Goal: Information Seeking & Learning: Find specific fact

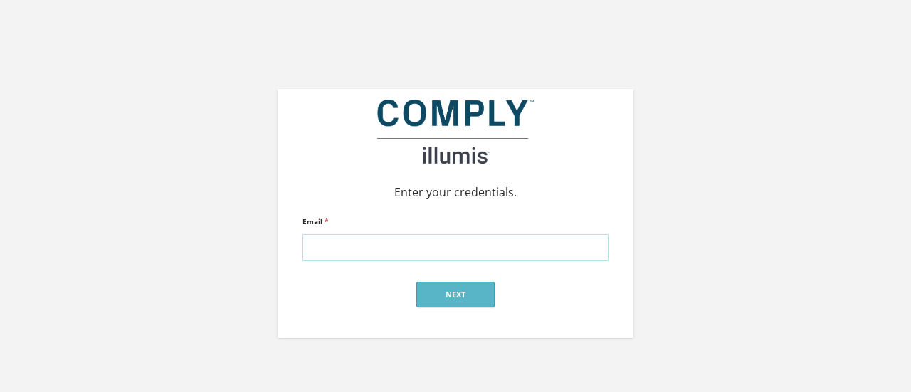
click at [438, 243] on input "Email *" at bounding box center [455, 247] width 306 height 27
type input "[PERSON_NAME][EMAIL_ADDRESS][DOMAIN_NAME]"
click input "submit" at bounding box center [0, 0] width 0 height 0
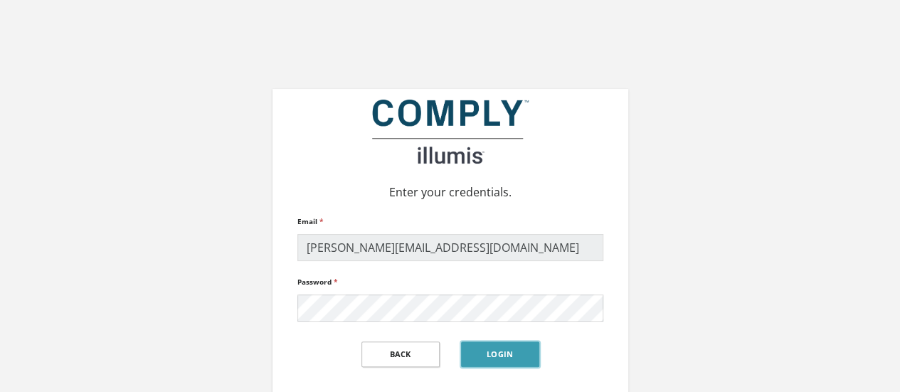
click at [511, 362] on button "Login" at bounding box center [500, 355] width 78 height 26
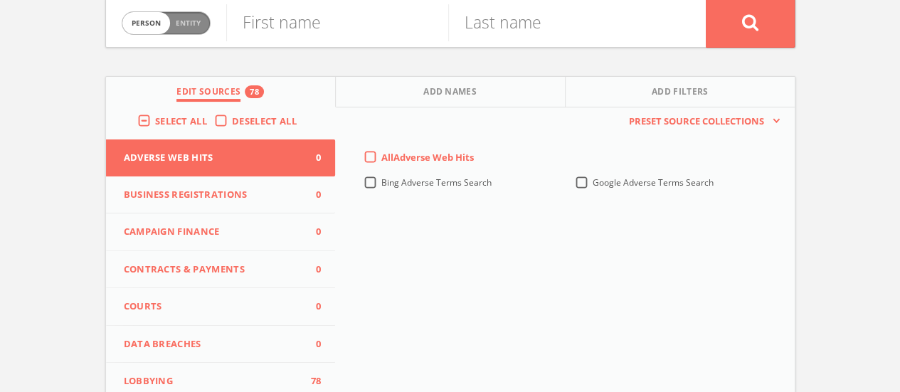
scroll to position [118, 0]
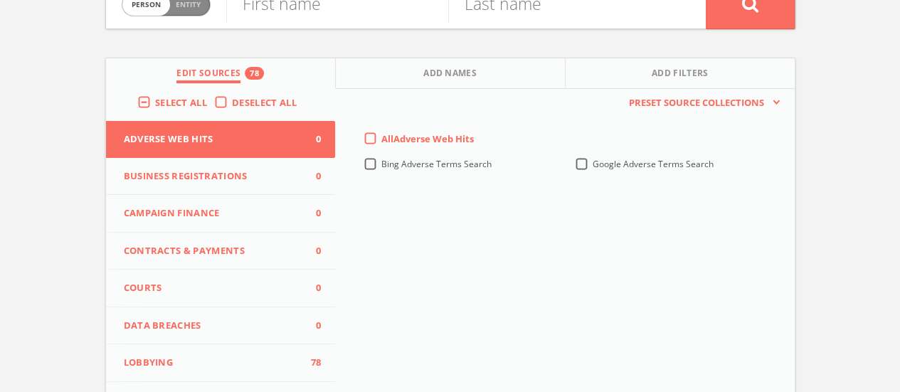
click at [243, 100] on span "Deselect All" at bounding box center [264, 102] width 65 height 13
click at [0, 0] on input "Deselect All" at bounding box center [0, 0] width 0 height 0
click at [214, 222] on button "Campaign Finance 0" at bounding box center [221, 214] width 230 height 38
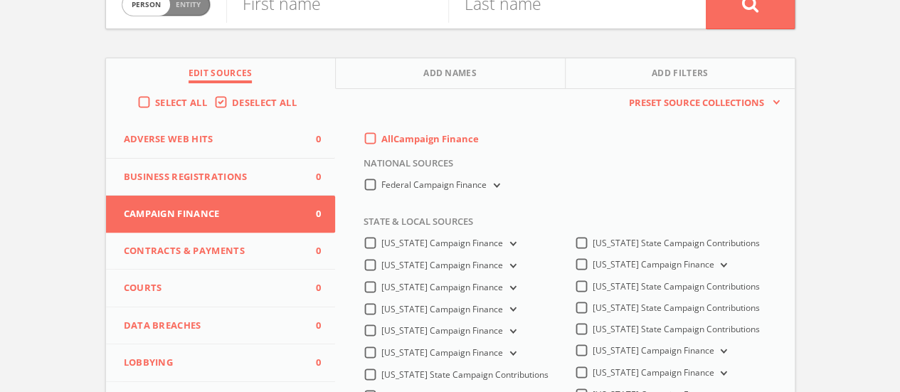
click at [381, 313] on label "Arkansas Campaign Finance" at bounding box center [449, 310] width 137 height 14
click at [0, 0] on Finance-all "Arkansas Campaign Finance" at bounding box center [0, 0] width 0 height 0
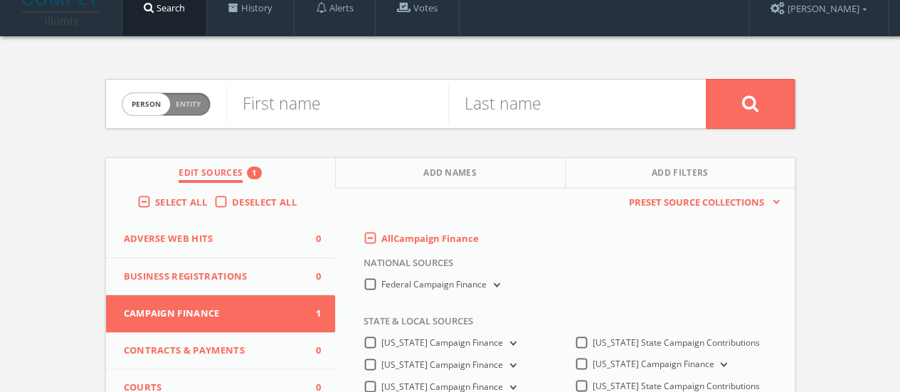
scroll to position [0, 0]
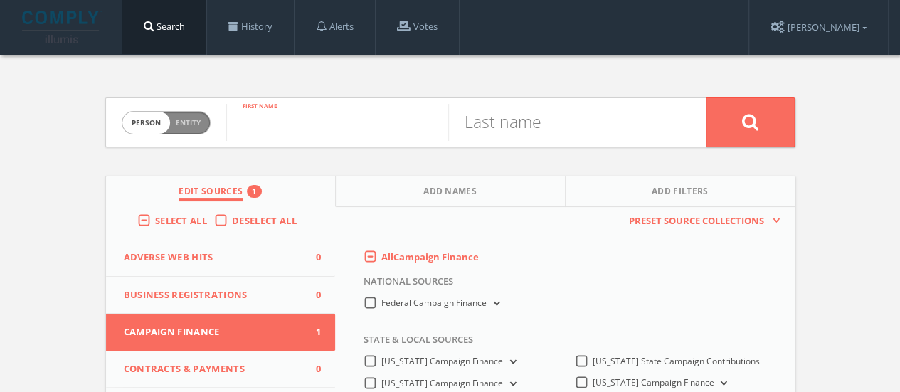
click at [305, 139] on input "text" at bounding box center [337, 122] width 222 height 37
type input "ray"
type input "dillon"
click at [706, 98] on button at bounding box center [750, 123] width 89 height 50
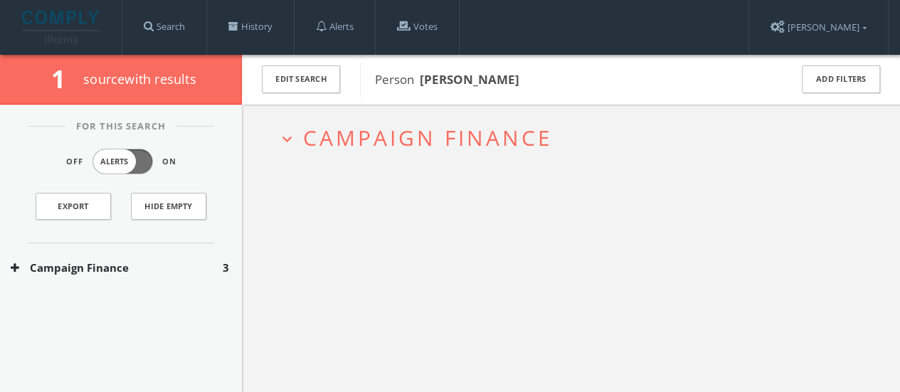
click at [110, 268] on button "Campaign Finance" at bounding box center [117, 268] width 212 height 16
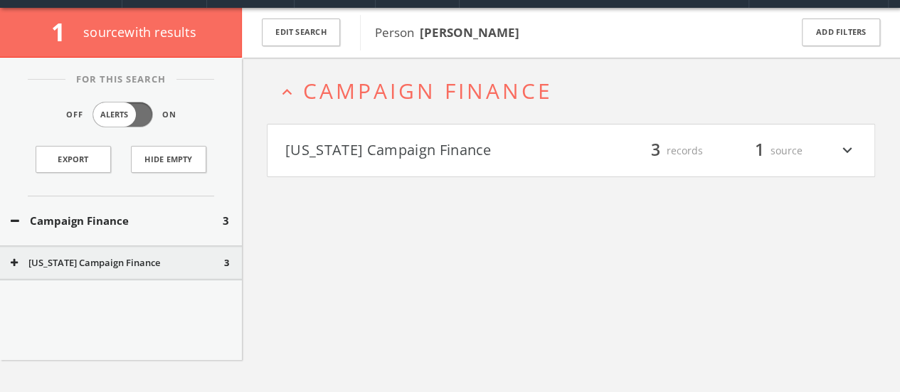
click at [541, 176] on div "expand_less Campaign Finance Arkansas Campaign Finance filter_list 3 records 1 …" at bounding box center [571, 254] width 658 height 392
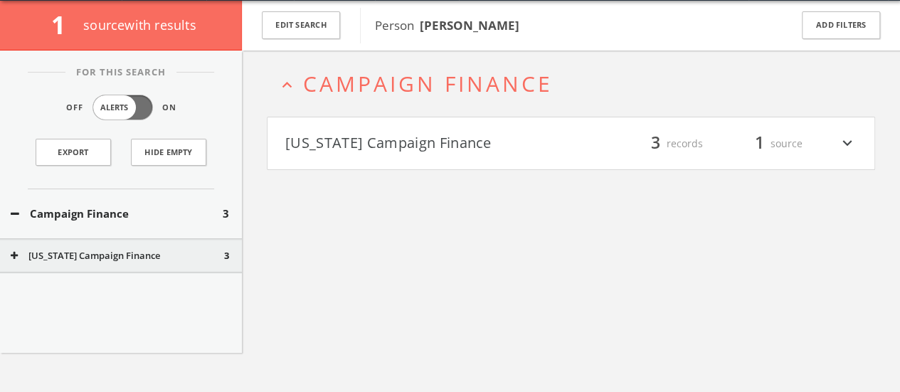
click at [539, 160] on h4 "Arkansas Campaign Finance filter_list 3 records 1 source expand_more" at bounding box center [571, 143] width 607 height 53
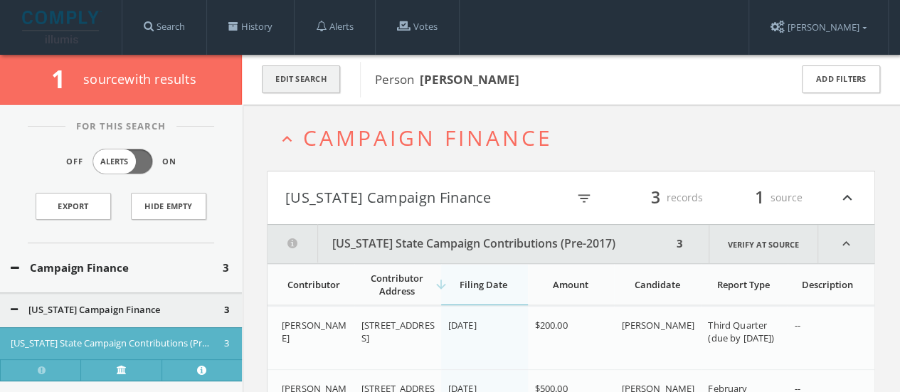
click at [310, 82] on button "Edit Search" at bounding box center [301, 79] width 78 height 28
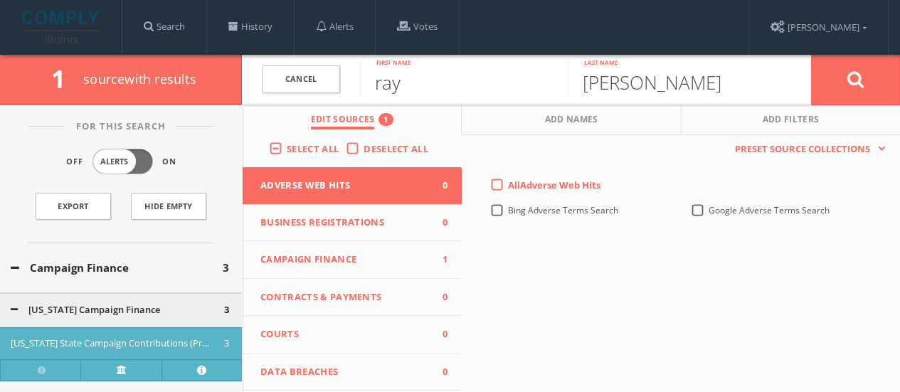
drag, startPoint x: 231, startPoint y: 87, endPoint x: 21, endPoint y: 127, distance: 213.1
click at [75, 111] on div "1 source with results Cancel ray First name dillon Last name Cancel Edit Source…" at bounding box center [450, 286] width 900 height 463
type input "roger"
type input "jenkins"
click at [811, 54] on button at bounding box center [855, 79] width 89 height 51
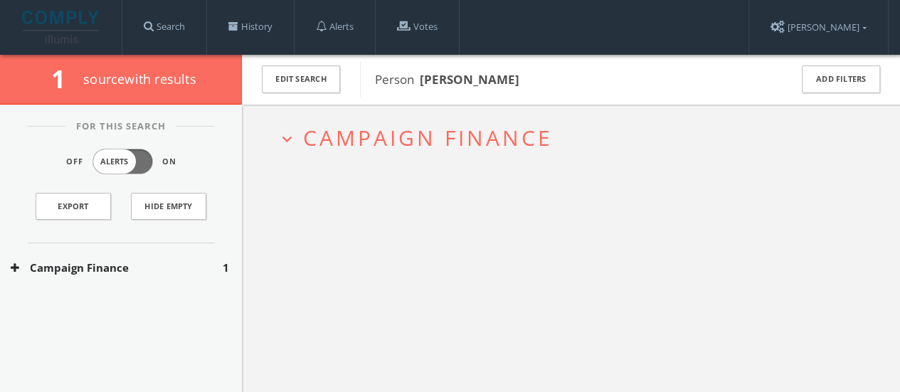
click at [195, 270] on button "Campaign Finance" at bounding box center [117, 268] width 212 height 16
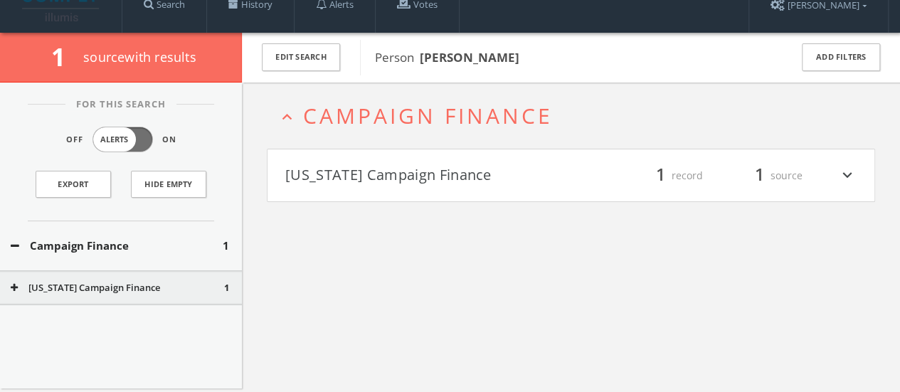
drag, startPoint x: 344, startPoint y: 205, endPoint x: 367, endPoint y: 186, distance: 29.8
click at [344, 205] on div "expand_less Campaign Finance Arkansas Campaign Finance filter_list 1 record 1 s…" at bounding box center [571, 279] width 658 height 392
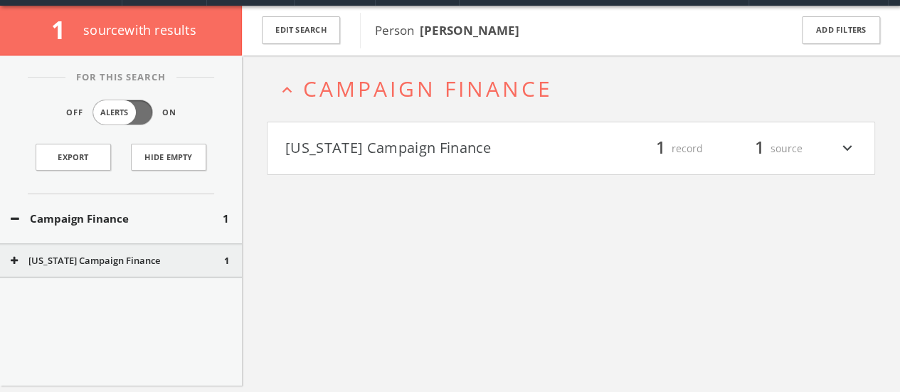
click at [383, 166] on h4 "Arkansas Campaign Finance filter_list 1 record 1 source expand_more" at bounding box center [571, 148] width 607 height 53
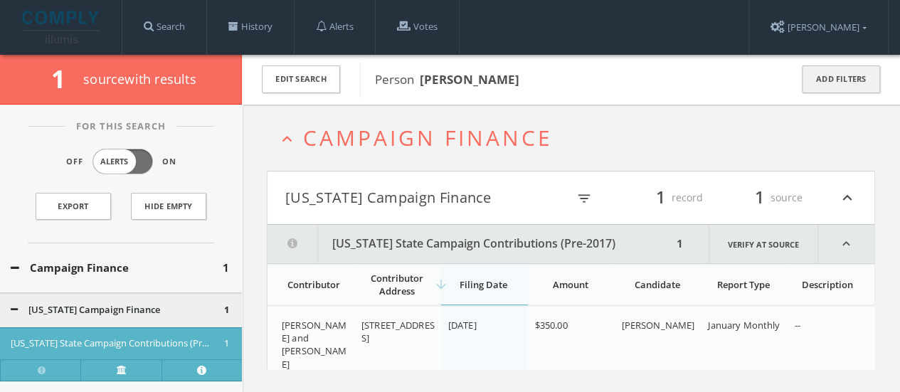
click at [818, 78] on button "Add Filters" at bounding box center [841, 79] width 78 height 28
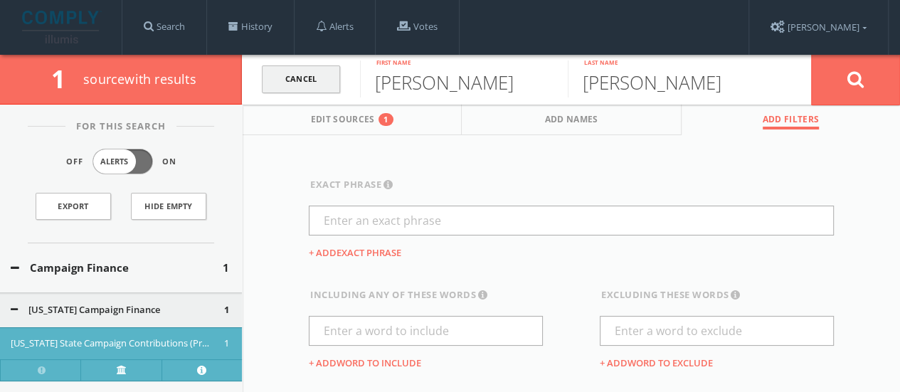
click at [305, 83] on link "Cancel" at bounding box center [301, 79] width 78 height 28
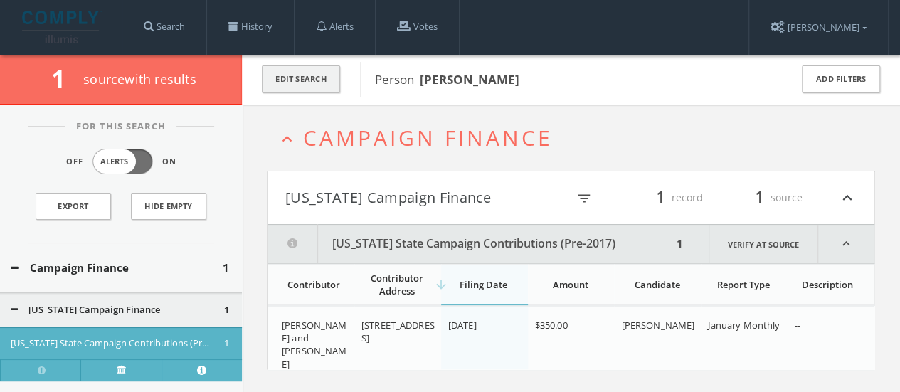
click at [337, 76] on button "Edit Search" at bounding box center [301, 79] width 78 height 28
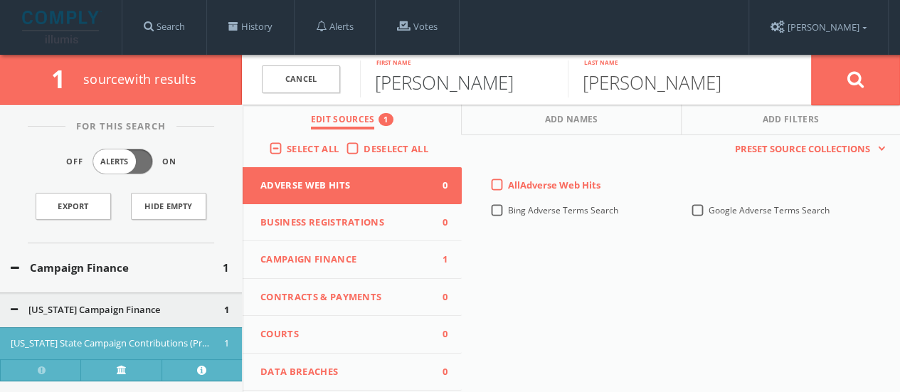
drag, startPoint x: 480, startPoint y: 89, endPoint x: 37, endPoint y: 122, distance: 443.9
click at [100, 110] on div "1 source with results Cancel roger First name jenkins Last name Cancel Edit Sou…" at bounding box center [450, 276] width 900 height 442
type input "gary"
type input "sewell"
click at [811, 54] on button at bounding box center [855, 79] width 89 height 51
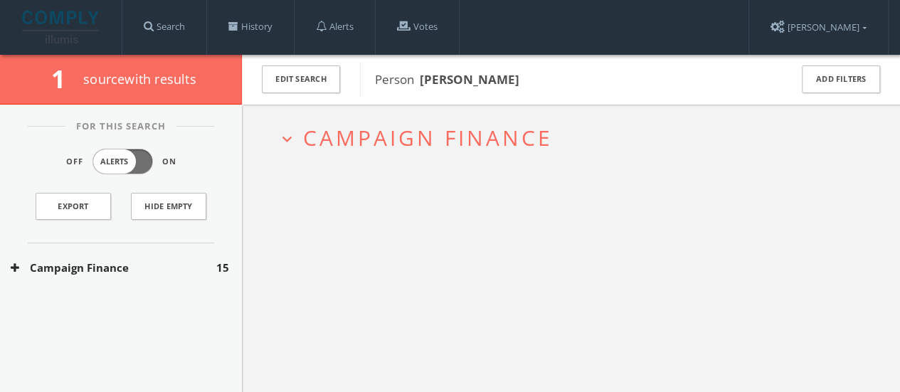
click at [111, 288] on div "Campaign Finance 15" at bounding box center [121, 267] width 242 height 49
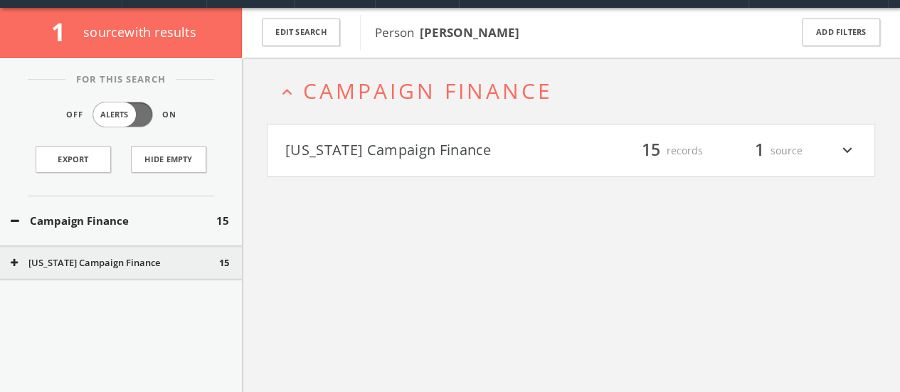
click at [381, 174] on div "expand_less Campaign Finance Arkansas Campaign Finance filter_list 15 records 1…" at bounding box center [571, 254] width 658 height 392
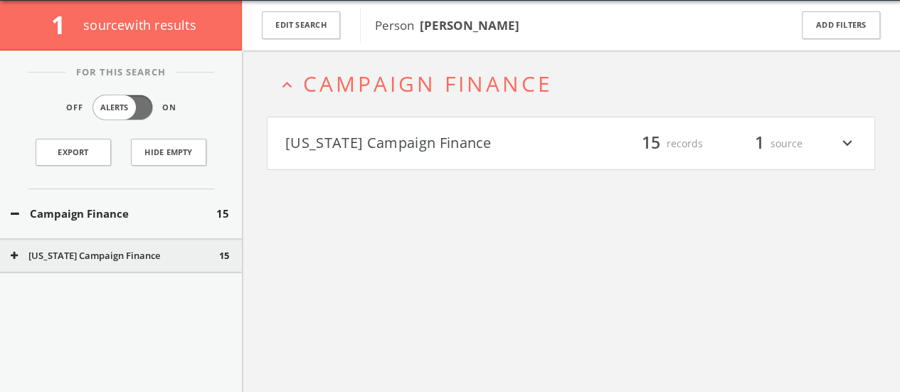
click at [401, 143] on button "Arkansas Campaign Finance" at bounding box center [428, 144] width 286 height 24
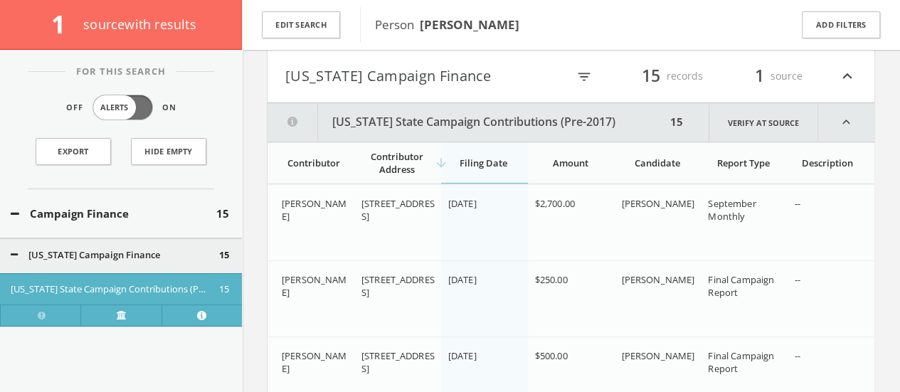
scroll to position [55, 0]
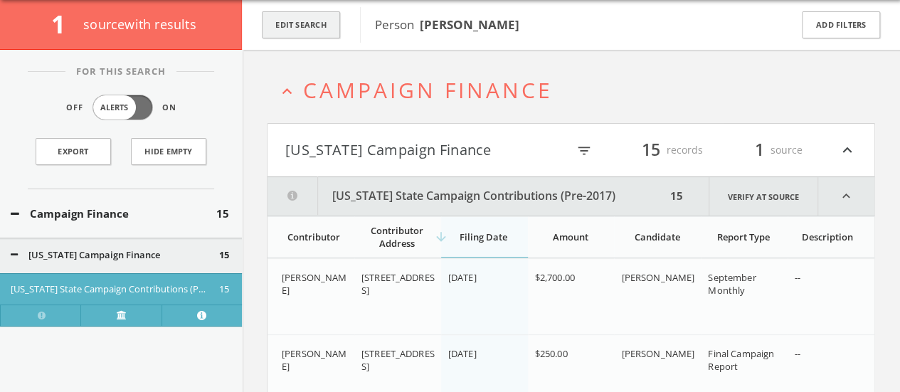
click at [300, 21] on button "Edit Search" at bounding box center [301, 25] width 78 height 28
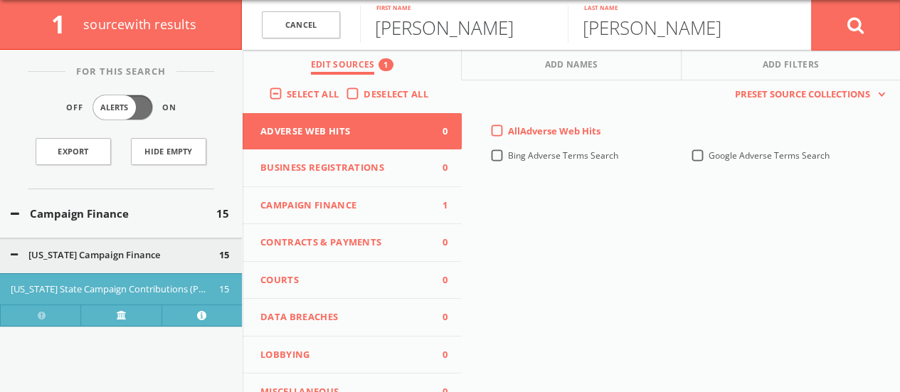
drag, startPoint x: 438, startPoint y: 29, endPoint x: 93, endPoint y: 42, distance: 345.4
click at [137, 39] on div "1 source with results Cancel gary First name sewell Last name Cancel Edit Sourc…" at bounding box center [450, 25] width 900 height 50
type input "brent"
type input "stevenson"
click at [811, 0] on button at bounding box center [855, 24] width 89 height 51
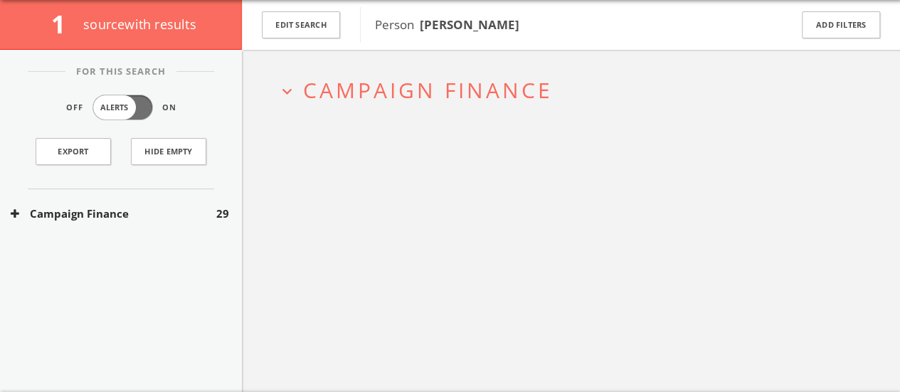
click at [205, 218] on button "Campaign Finance" at bounding box center [114, 214] width 206 height 16
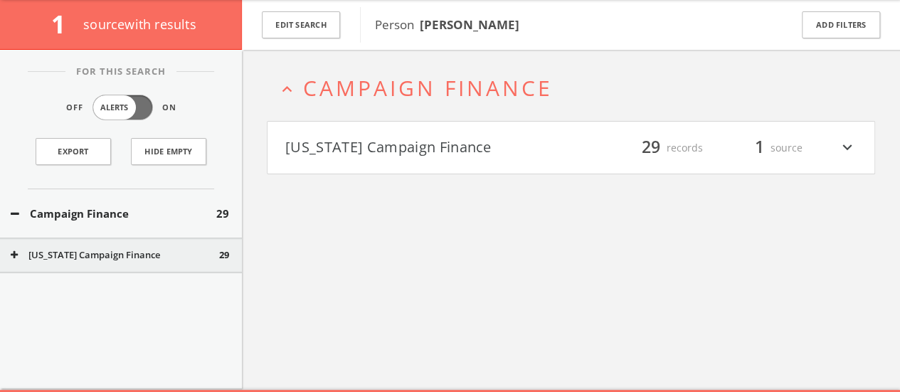
click at [393, 152] on button "Arkansas Campaign Finance" at bounding box center [428, 148] width 286 height 24
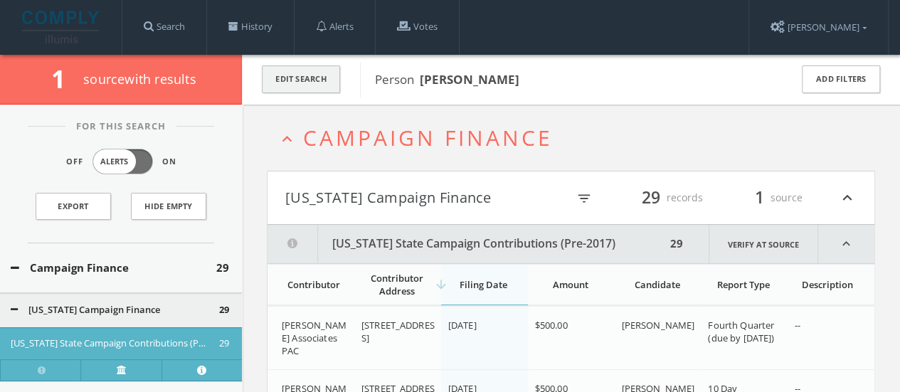
click at [308, 88] on button "Edit Search" at bounding box center [301, 79] width 78 height 28
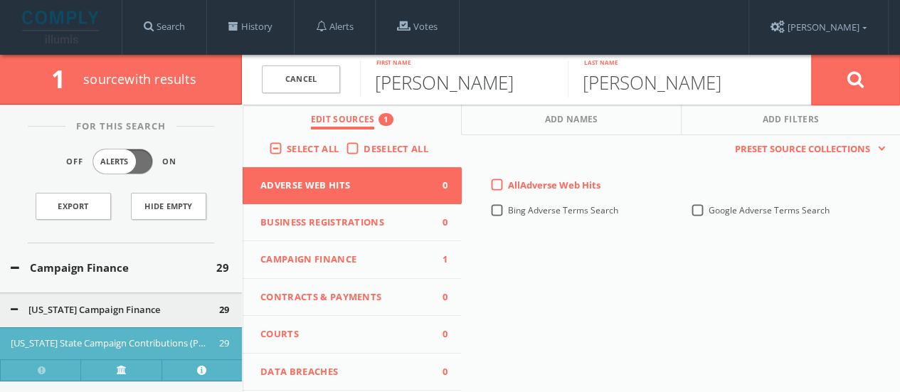
drag, startPoint x: 451, startPoint y: 73, endPoint x: 44, endPoint y: 102, distance: 408.2
click at [70, 100] on div "1 source with results Cancel brent First name stevenson Last name Cancel Edit S…" at bounding box center [450, 80] width 900 height 50
type input "andy"
type input "miller"
click at [811, 54] on button at bounding box center [855, 79] width 89 height 51
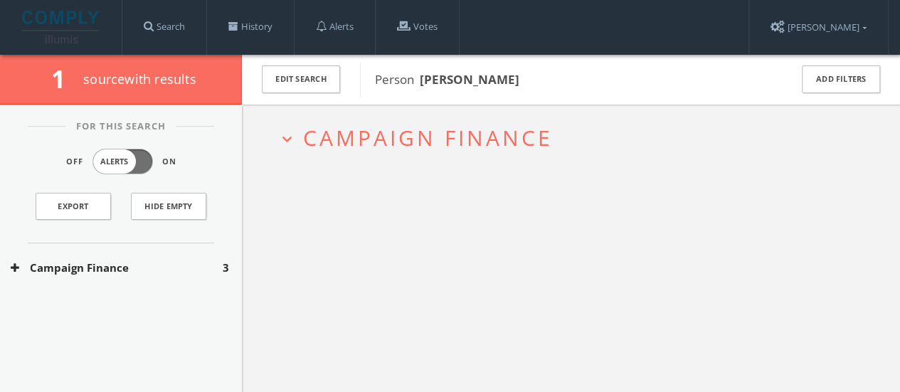
click at [73, 268] on button "Campaign Finance" at bounding box center [117, 268] width 212 height 16
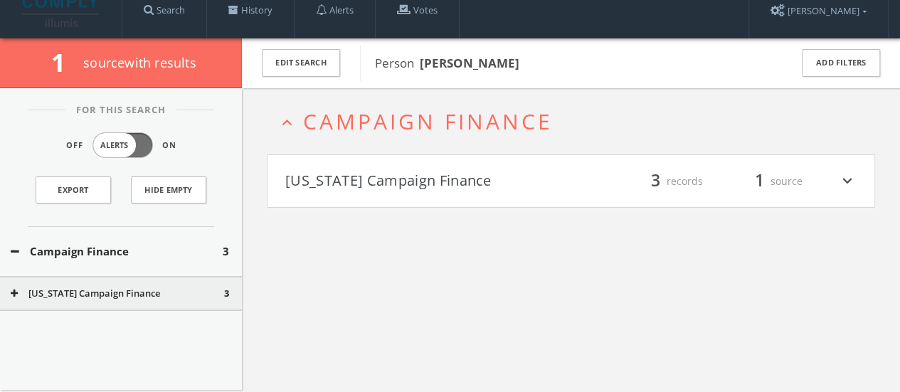
click at [369, 168] on h4 "Arkansas Campaign Finance filter_list 3 records 1 source expand_more" at bounding box center [571, 181] width 607 height 53
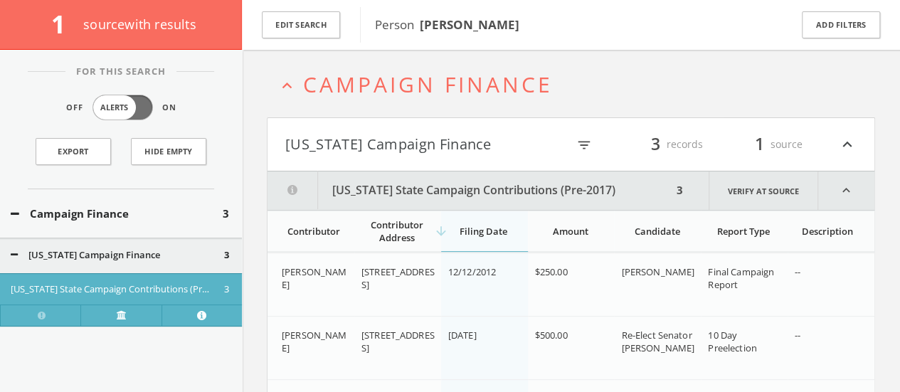
scroll to position [41, 0]
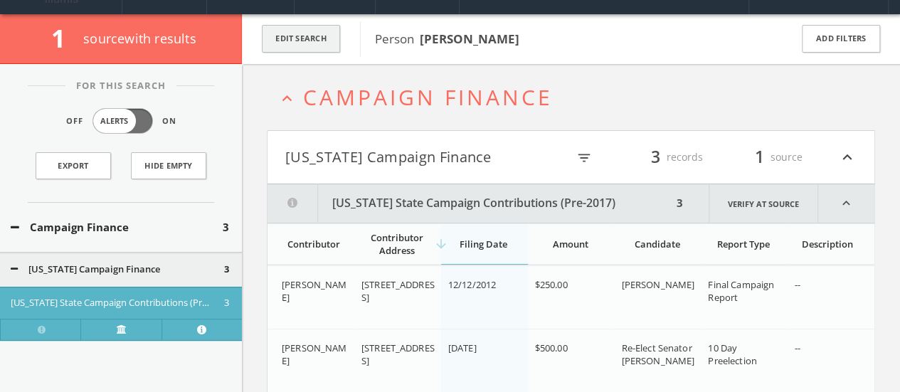
click at [317, 36] on button "Edit Search" at bounding box center [301, 39] width 78 height 28
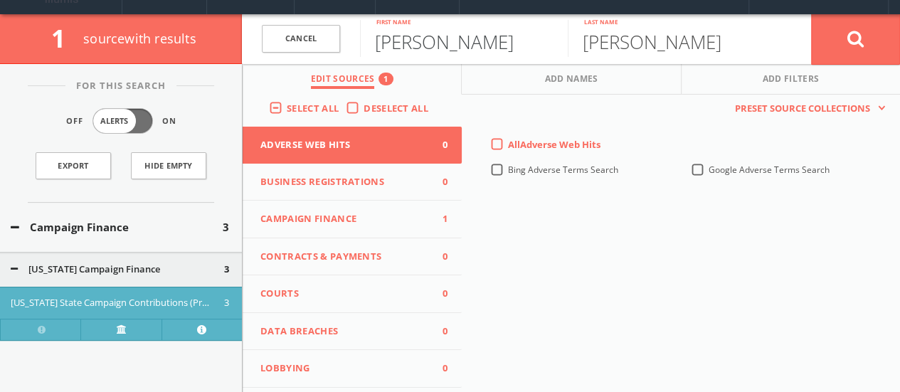
drag, startPoint x: 452, startPoint y: 48, endPoint x: 77, endPoint y: 70, distance: 375.7
click at [102, 65] on div "1 source with results Cancel andy First name miller Last name Cancel Edit Sourc…" at bounding box center [450, 245] width 900 height 463
type input "ted"
type input "mullenix"
click at [811, 14] on button at bounding box center [855, 39] width 89 height 51
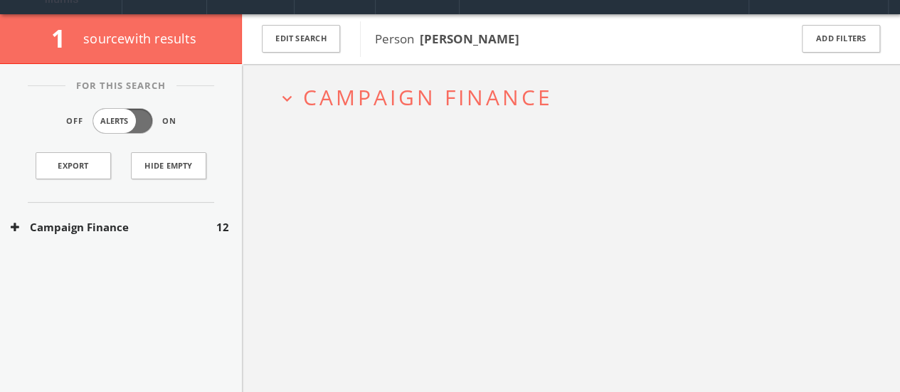
click at [157, 223] on button "Campaign Finance" at bounding box center [114, 227] width 206 height 16
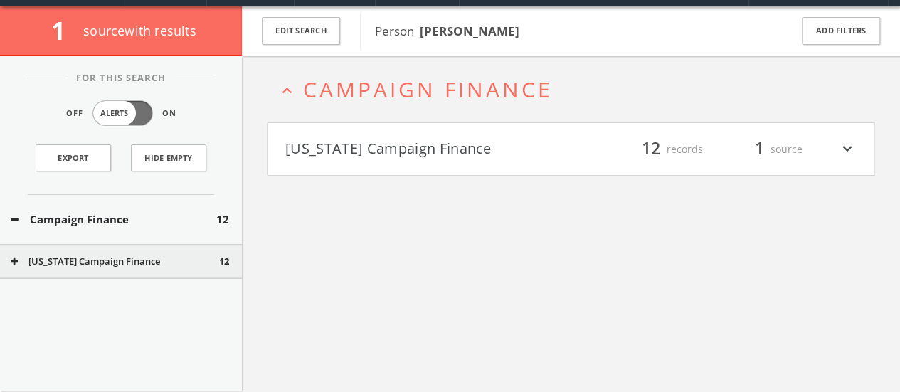
click at [404, 149] on button "Arkansas Campaign Finance" at bounding box center [428, 149] width 286 height 24
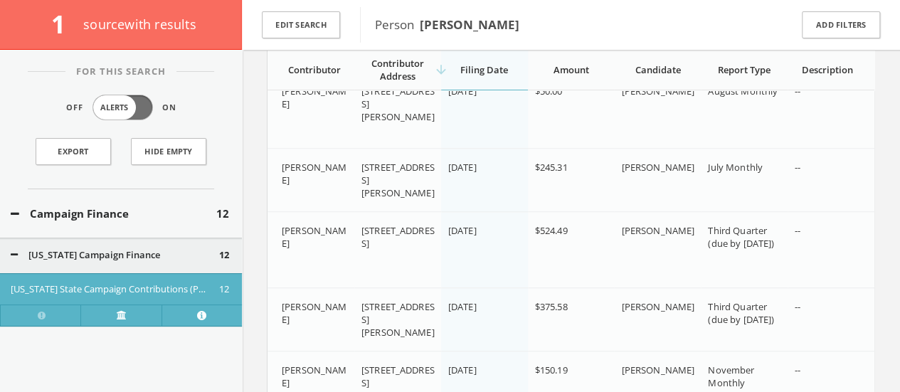
scroll to position [411, 0]
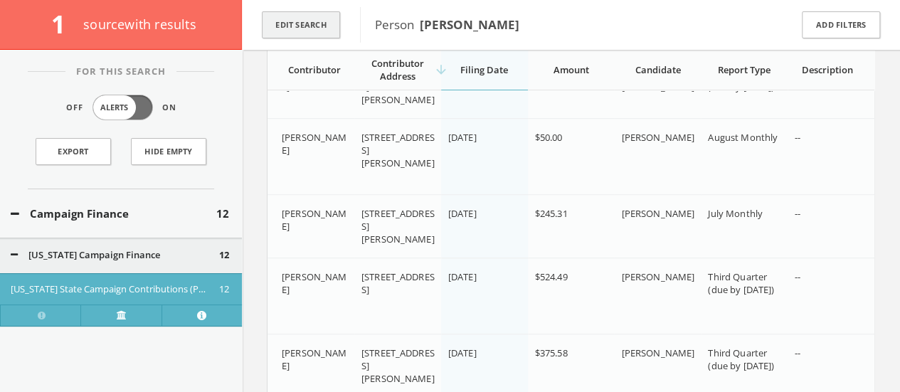
click at [283, 28] on button "Edit Search" at bounding box center [301, 25] width 78 height 28
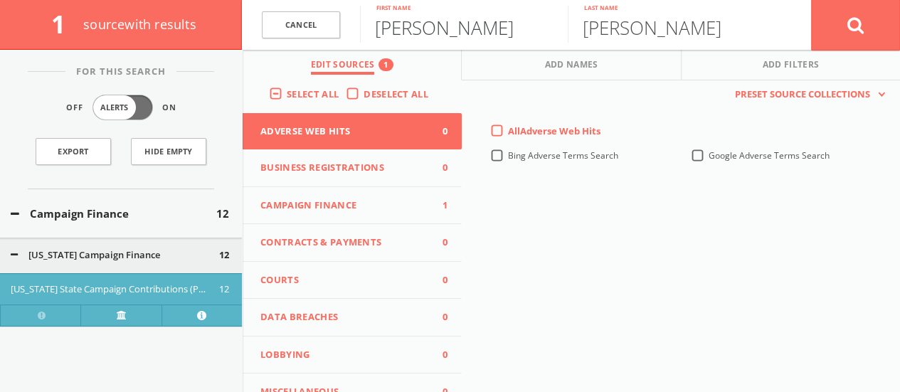
drag, startPoint x: 414, startPoint y: 32, endPoint x: 0, endPoint y: 71, distance: 416.0
click at [0, 69] on div "1 source with results Cancel ted First name mullenix Last name Cancel Edit Sour…" at bounding box center [450, 133] width 900 height 979
type input "jon"
type input "gilmore"
click at [811, 0] on button at bounding box center [855, 24] width 89 height 51
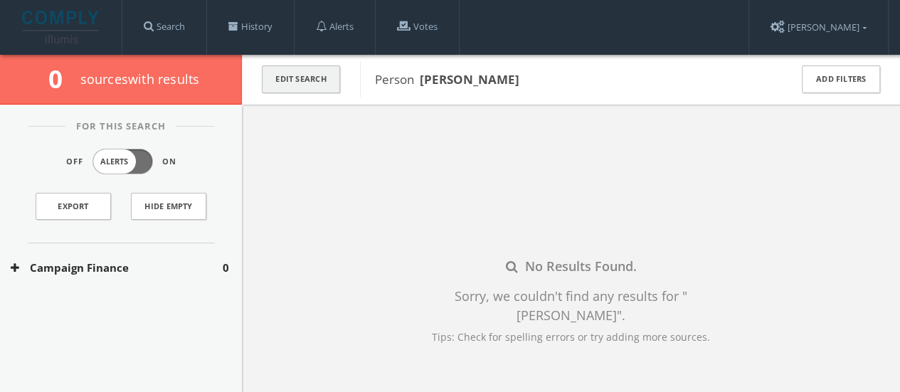
click at [315, 76] on button "Edit Search" at bounding box center [301, 79] width 78 height 28
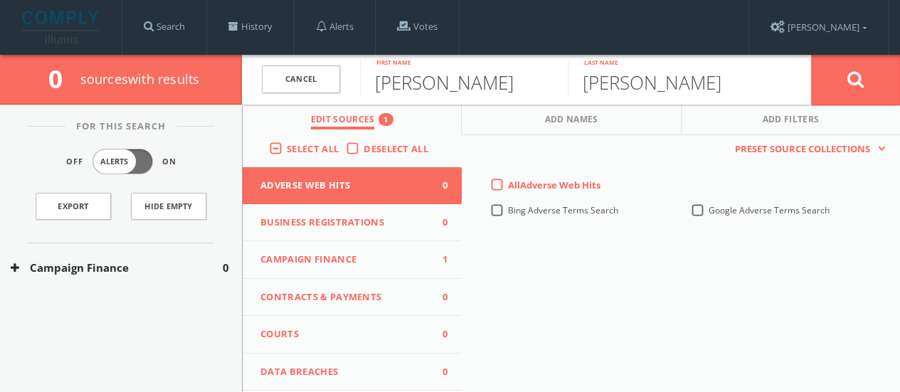
click at [431, 76] on input "jon" at bounding box center [464, 78] width 208 height 37
type input "jonathan"
click at [811, 54] on button at bounding box center [855, 79] width 89 height 51
